Goal: Task Accomplishment & Management: Manage account settings

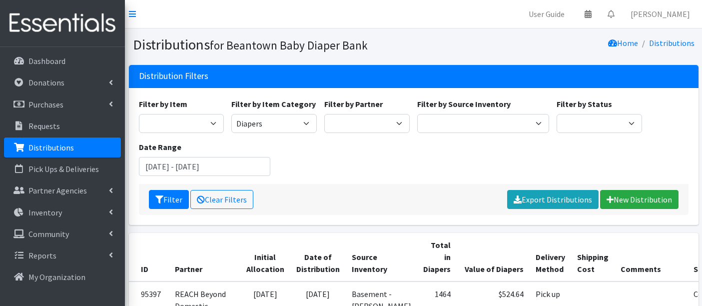
scroll to position [166, 0]
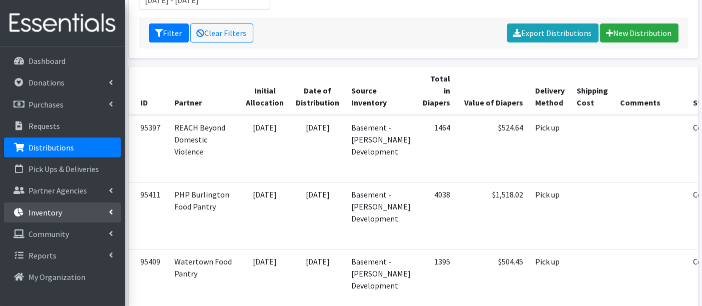
click at [32, 213] on p "Inventory" at bounding box center [44, 212] width 33 height 10
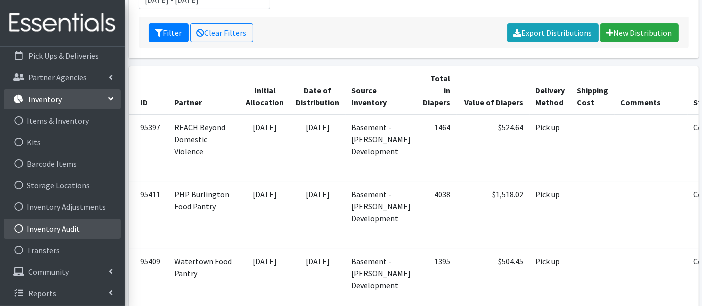
scroll to position [114, 0]
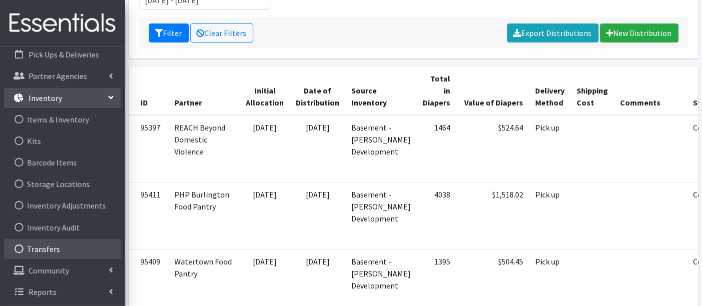
click at [54, 248] on link "Transfers" at bounding box center [62, 249] width 117 height 20
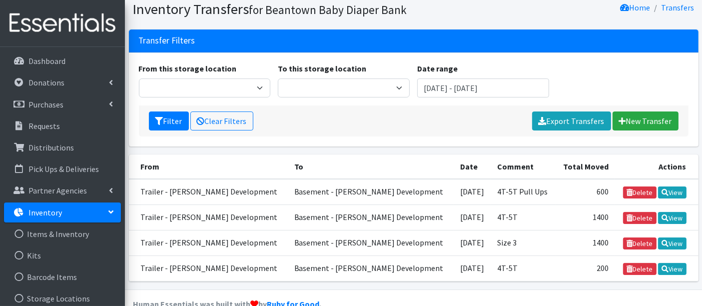
scroll to position [52, 0]
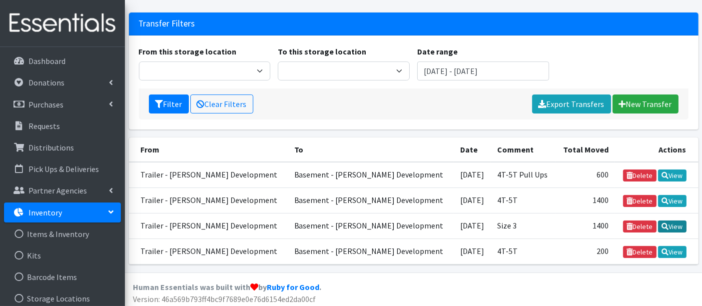
click at [674, 222] on link "View" at bounding box center [672, 226] width 28 height 12
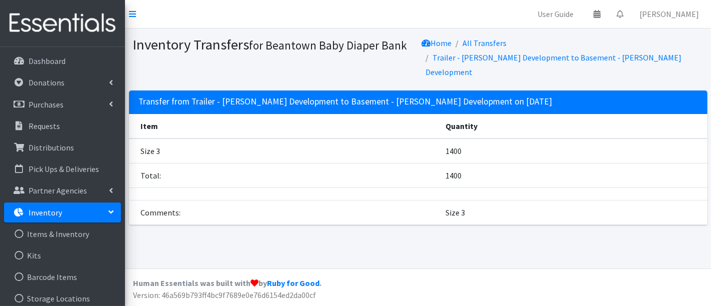
click at [191, 163] on td "Total:" at bounding box center [284, 175] width 310 height 24
click at [71, 233] on link "Items & Inventory" at bounding box center [62, 234] width 117 height 20
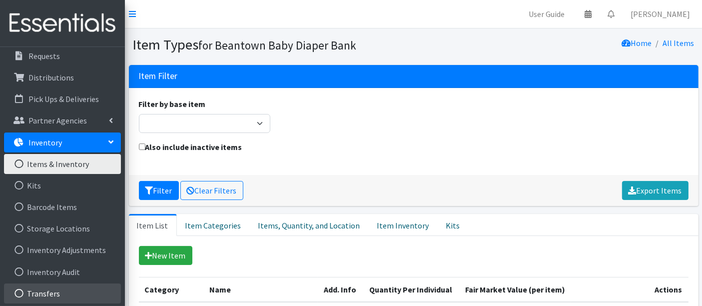
scroll to position [114, 0]
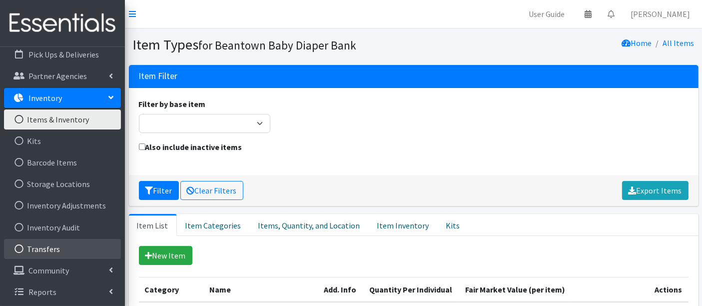
click at [56, 247] on link "Transfers" at bounding box center [62, 249] width 117 height 20
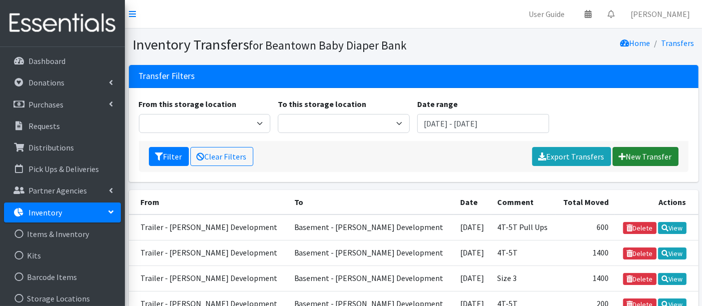
click at [652, 164] on link "New Transfer" at bounding box center [646, 156] width 66 height 19
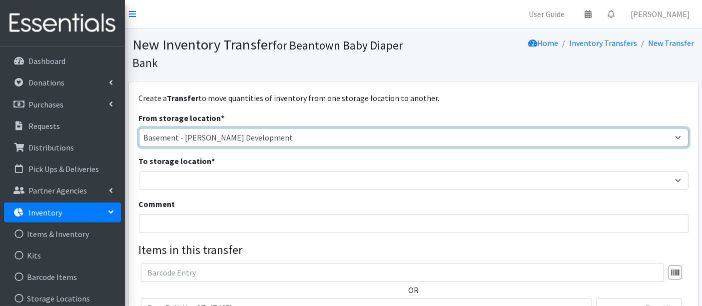
click at [187, 135] on select "Basement - Finnegan Development Trailer - Finnegan Development" at bounding box center [414, 137] width 550 height 19
select select "454"
click at [139, 128] on select "Basement - Finnegan Development Trailer - Finnegan Development" at bounding box center [414, 137] width 550 height 19
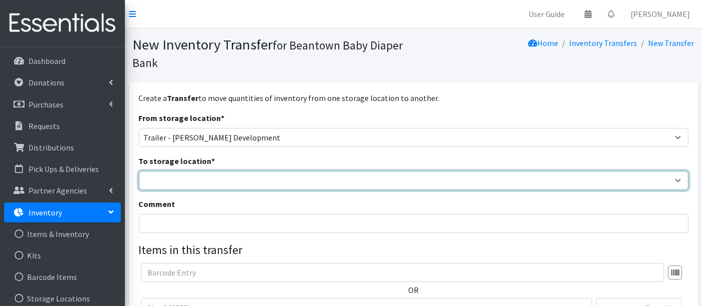
click at [181, 180] on select "Basement - Finnegan Development Trailer - Finnegan Development" at bounding box center [414, 180] width 550 height 19
select select "475"
click at [139, 171] on select "Basement - Finnegan Development Trailer - Finnegan Development" at bounding box center [414, 180] width 550 height 19
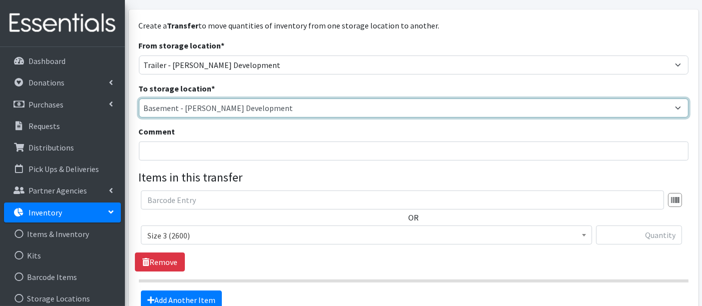
scroll to position [55, 0]
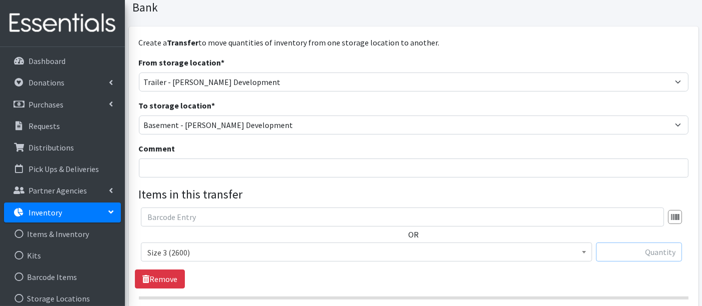
click at [647, 257] on input "text" at bounding box center [639, 251] width 86 height 19
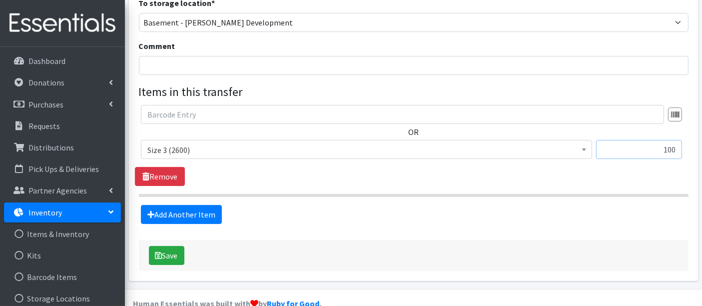
scroll to position [166, 0]
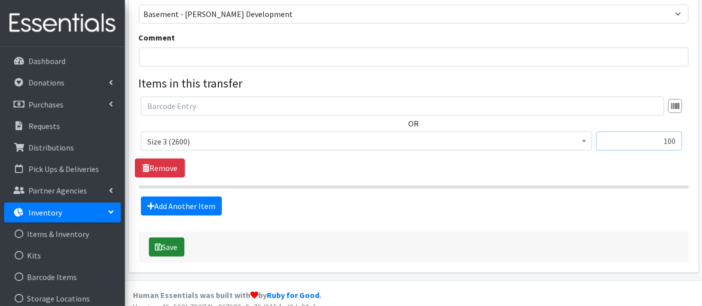
type input "100"
click at [175, 250] on button "Save" at bounding box center [166, 246] width 35 height 19
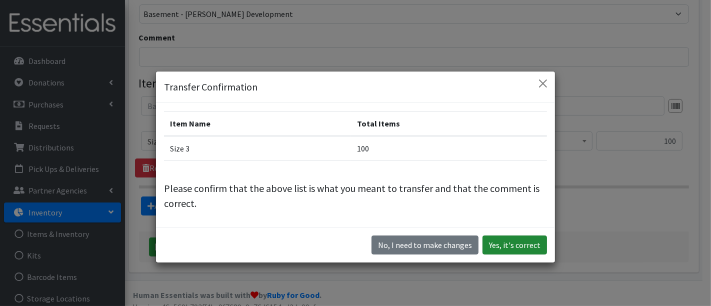
click at [509, 246] on button "Yes, it's correct" at bounding box center [514, 244] width 64 height 19
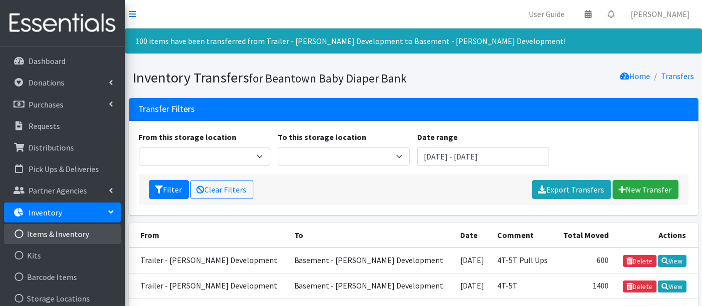
click at [45, 227] on link "Items & Inventory" at bounding box center [62, 234] width 117 height 20
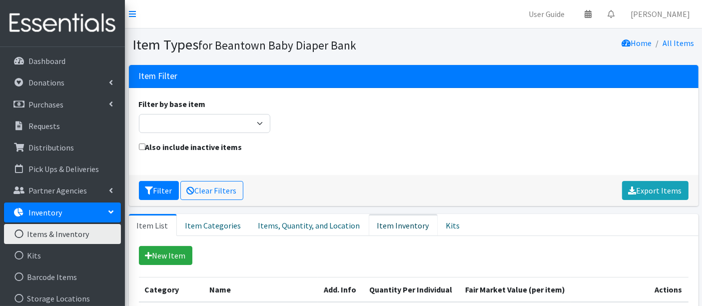
click at [378, 226] on link "Item Inventory" at bounding box center [403, 225] width 69 height 22
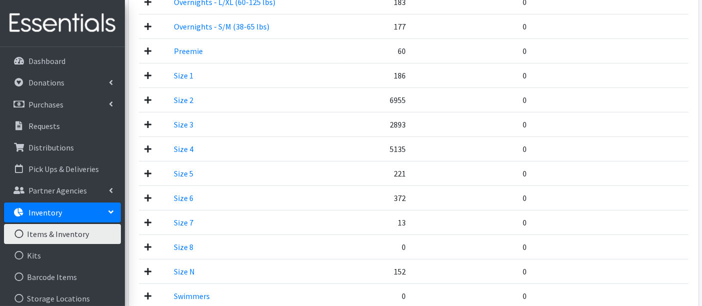
scroll to position [388, 0]
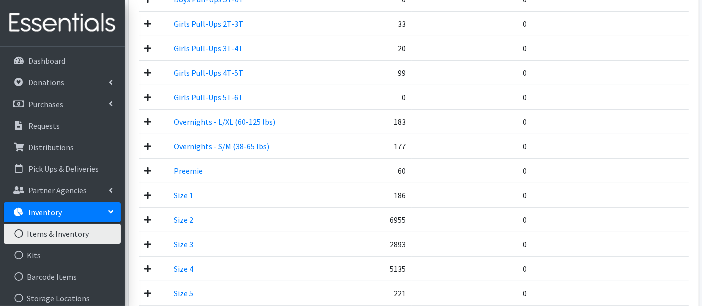
click at [150, 244] on icon at bounding box center [148, 244] width 7 height 8
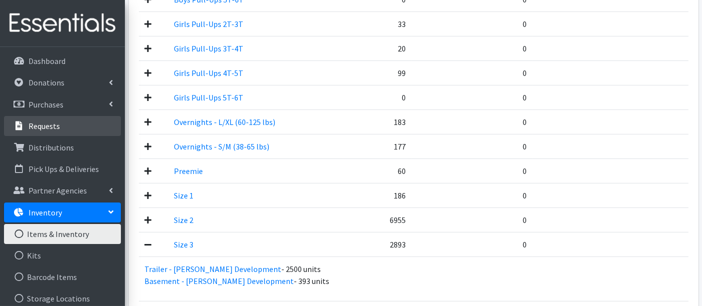
click at [58, 130] on link "Requests" at bounding box center [62, 126] width 117 height 20
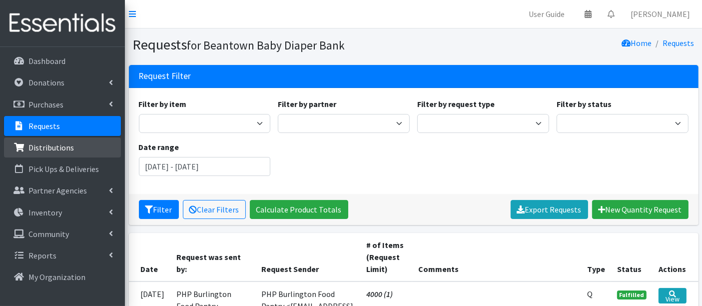
click at [64, 149] on p "Distributions" at bounding box center [50, 147] width 45 height 10
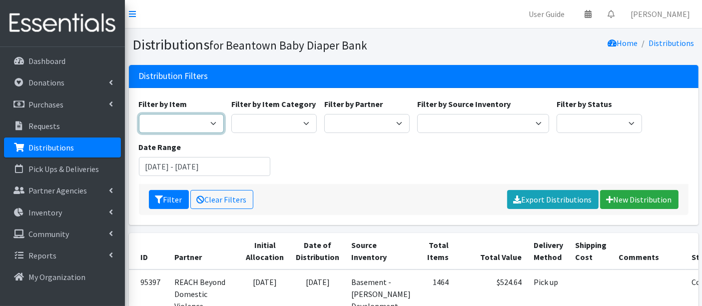
click at [185, 130] on select "Boys - Pampers - 2T-3T - 132/box Boys - Pampers - 4T-5T - 100/box Boys - Pamper…" at bounding box center [181, 123] width 85 height 19
select select "14902"
click at [139, 114] on select "Boys - Pampers - 2T-3T - 132/box Boys - Pampers - 4T-5T - 100/box Boys - Pamper…" at bounding box center [181, 123] width 85 height 19
click at [204, 162] on input "[DATE] - [DATE]" at bounding box center [205, 166] width 132 height 19
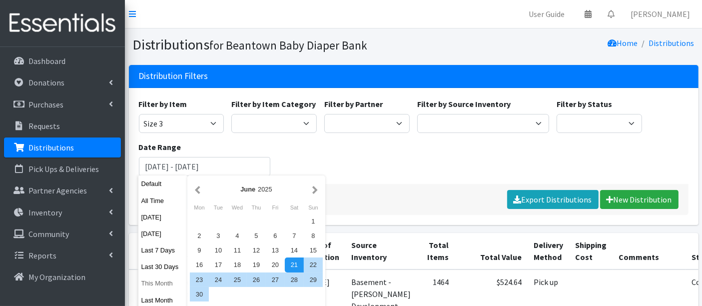
click at [153, 287] on button "This Month" at bounding box center [162, 283] width 49 height 14
type input "August 1, 2025 - August 31, 2025"
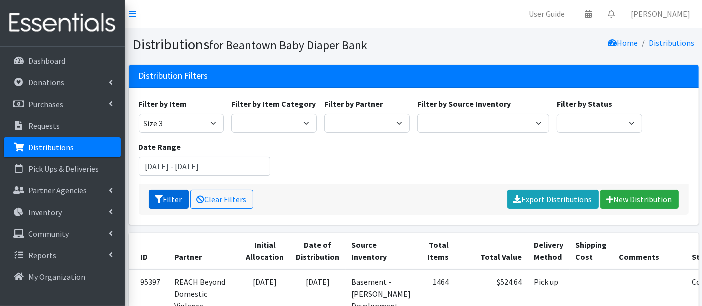
click at [164, 196] on button "Filter" at bounding box center [169, 199] width 40 height 19
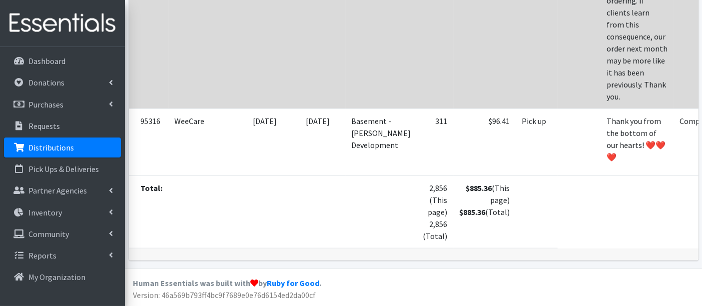
scroll to position [1008, 0]
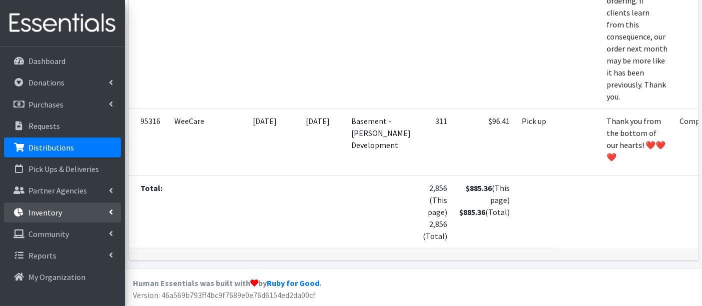
click at [44, 212] on p "Inventory" at bounding box center [44, 212] width 33 height 10
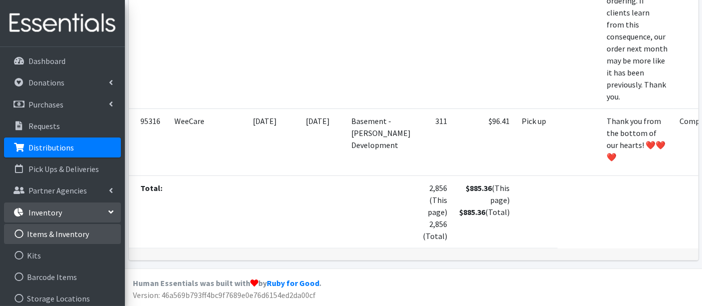
click at [45, 236] on link "Items & Inventory" at bounding box center [62, 234] width 117 height 20
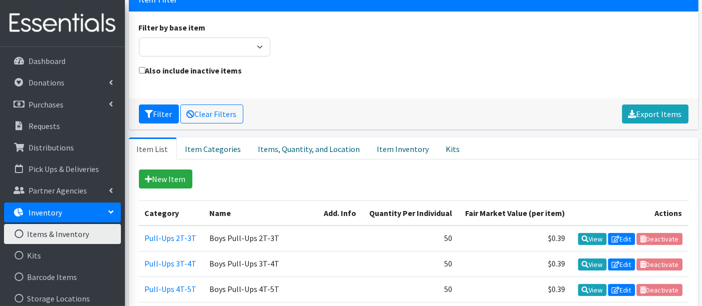
scroll to position [222, 0]
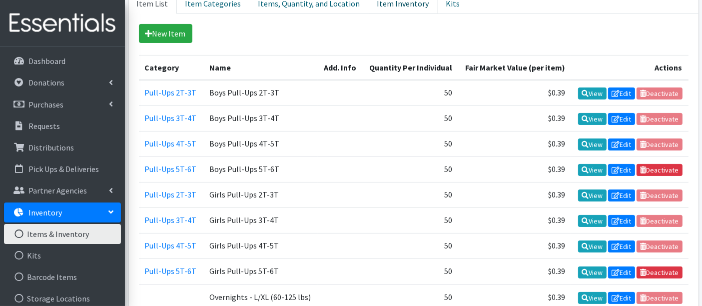
click at [420, 8] on link "Item Inventory" at bounding box center [403, 3] width 69 height 22
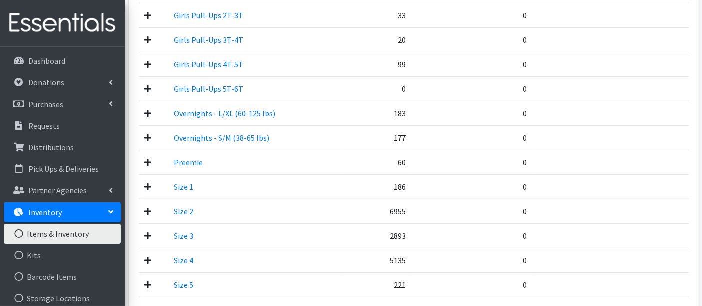
scroll to position [444, 0]
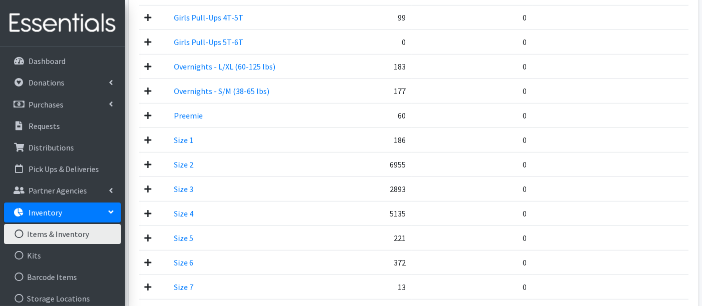
click at [148, 162] on icon at bounding box center [148, 164] width 7 height 8
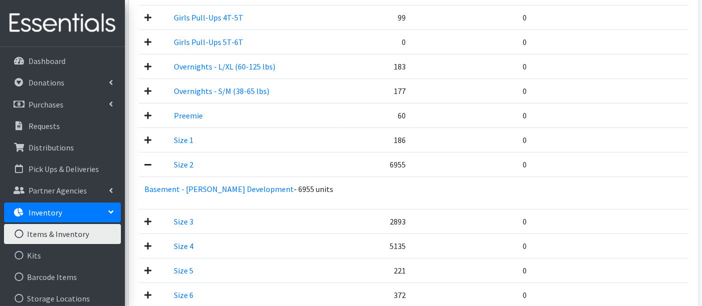
drag, startPoint x: 148, startPoint y: 162, endPoint x: 580, endPoint y: 106, distance: 435.0
click at [580, 106] on td at bounding box center [610, 115] width 155 height 24
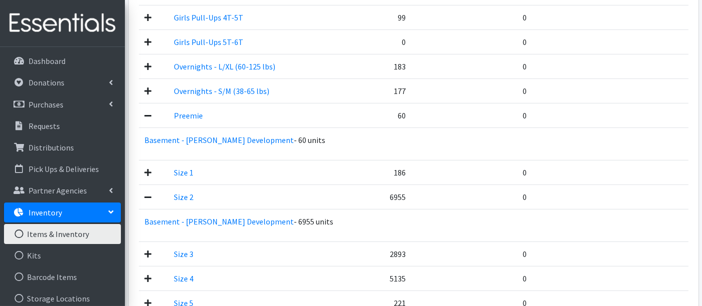
click at [144, 109] on td at bounding box center [153, 115] width 29 height 24
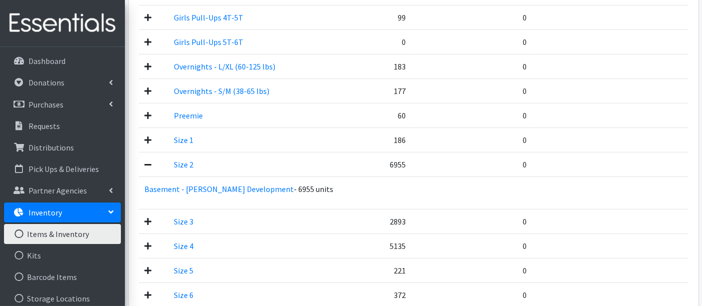
click at [148, 140] on icon at bounding box center [148, 140] width 7 height 8
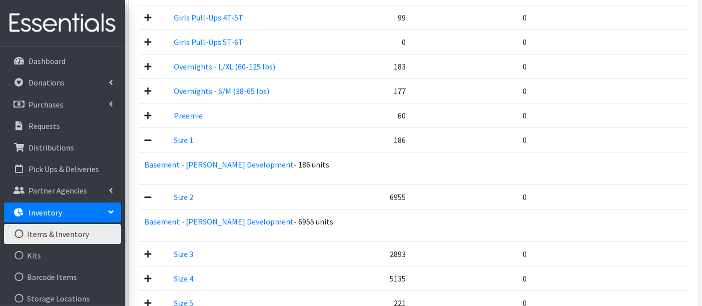
click at [148, 140] on icon at bounding box center [148, 140] width 7 height 8
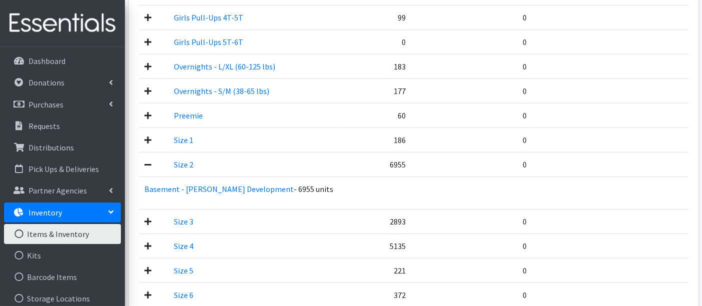
click at [153, 166] on td at bounding box center [153, 164] width 29 height 24
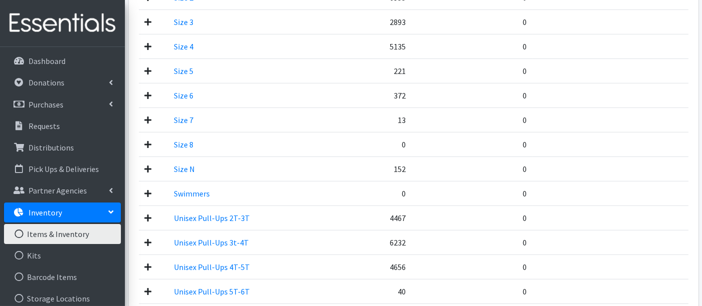
scroll to position [666, 0]
